Goal: Information Seeking & Learning: Learn about a topic

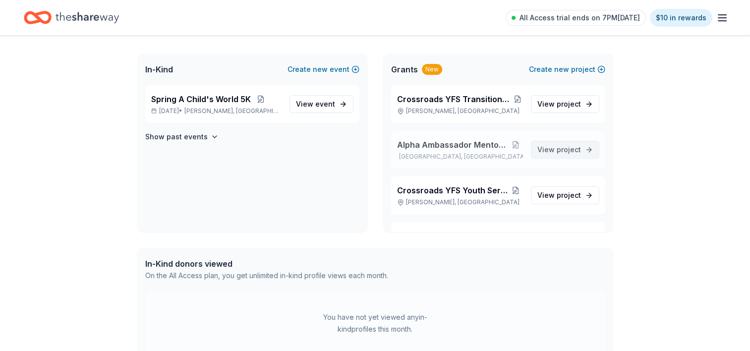
click at [571, 151] on span "project" at bounding box center [569, 149] width 24 height 8
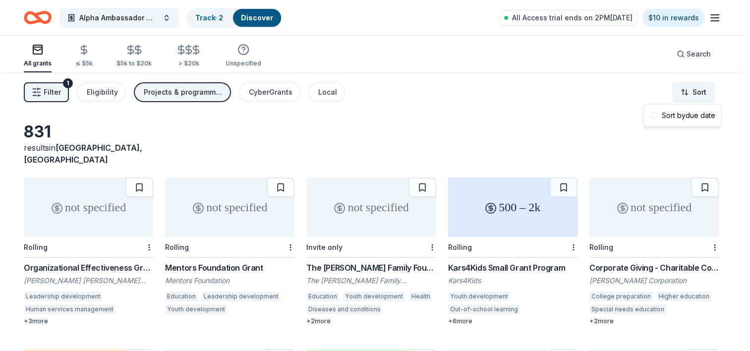
click at [713, 93] on html "Alpha Ambassador Mentorship program Track · 2 Discover All Access trial ends on…" at bounding box center [375, 175] width 750 height 351
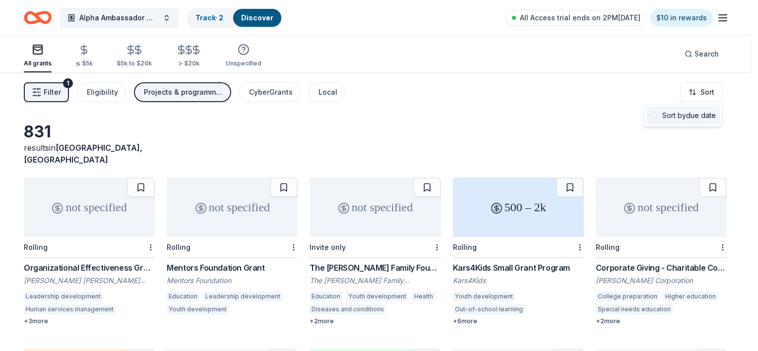
click at [669, 112] on div "Sort by due date" at bounding box center [682, 116] width 73 height 18
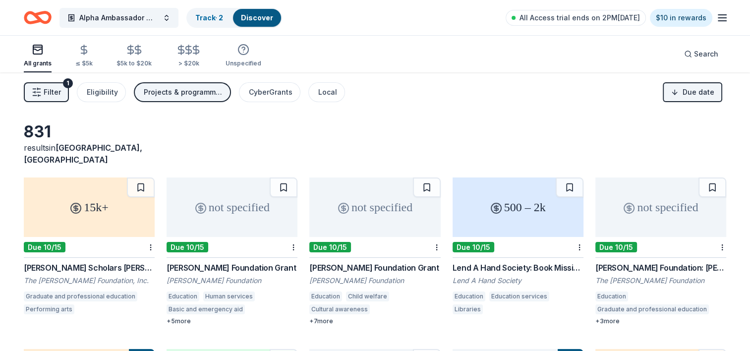
scroll to position [50, 0]
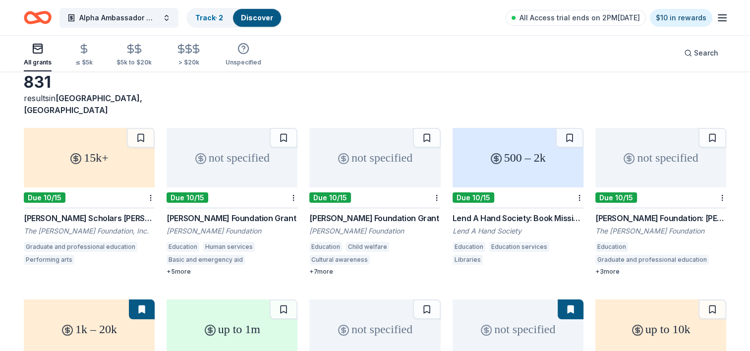
click at [237, 152] on div "not specified" at bounding box center [232, 158] width 131 height 60
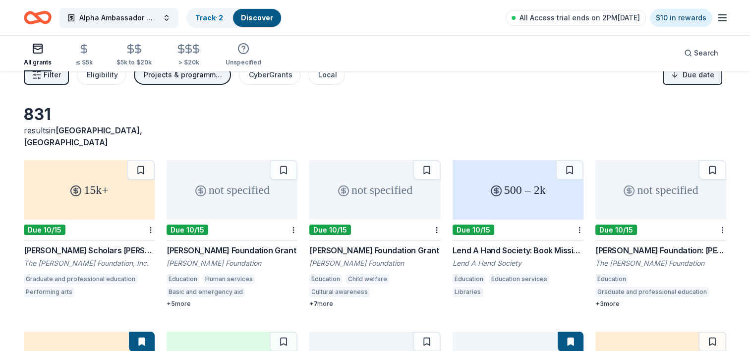
scroll to position [0, 0]
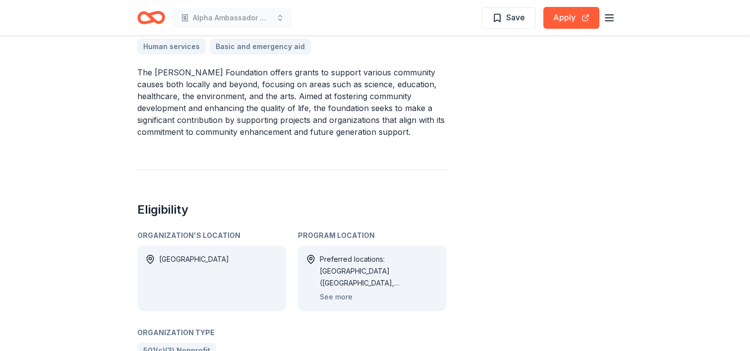
scroll to position [347, 0]
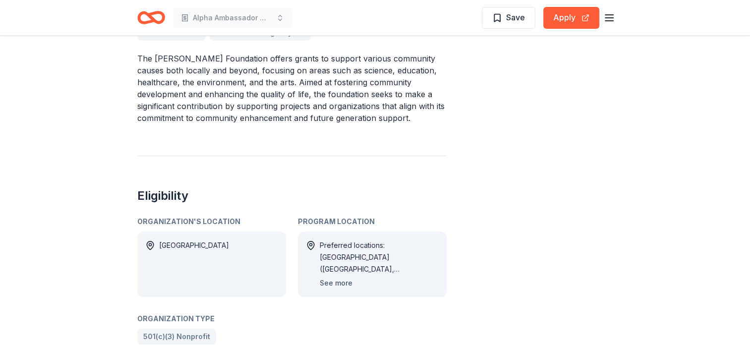
click at [337, 277] on button "See more" at bounding box center [336, 283] width 33 height 12
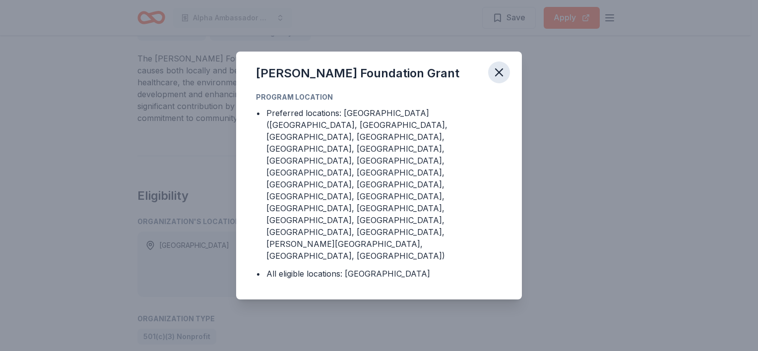
click at [496, 79] on icon "button" at bounding box center [499, 72] width 14 height 14
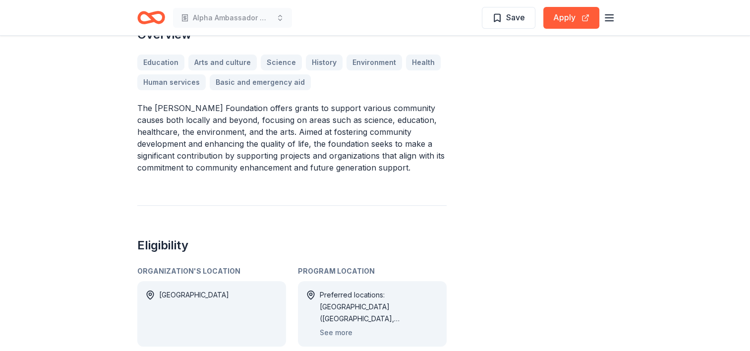
scroll to position [0, 0]
